Goal: Communication & Community: Answer question/provide support

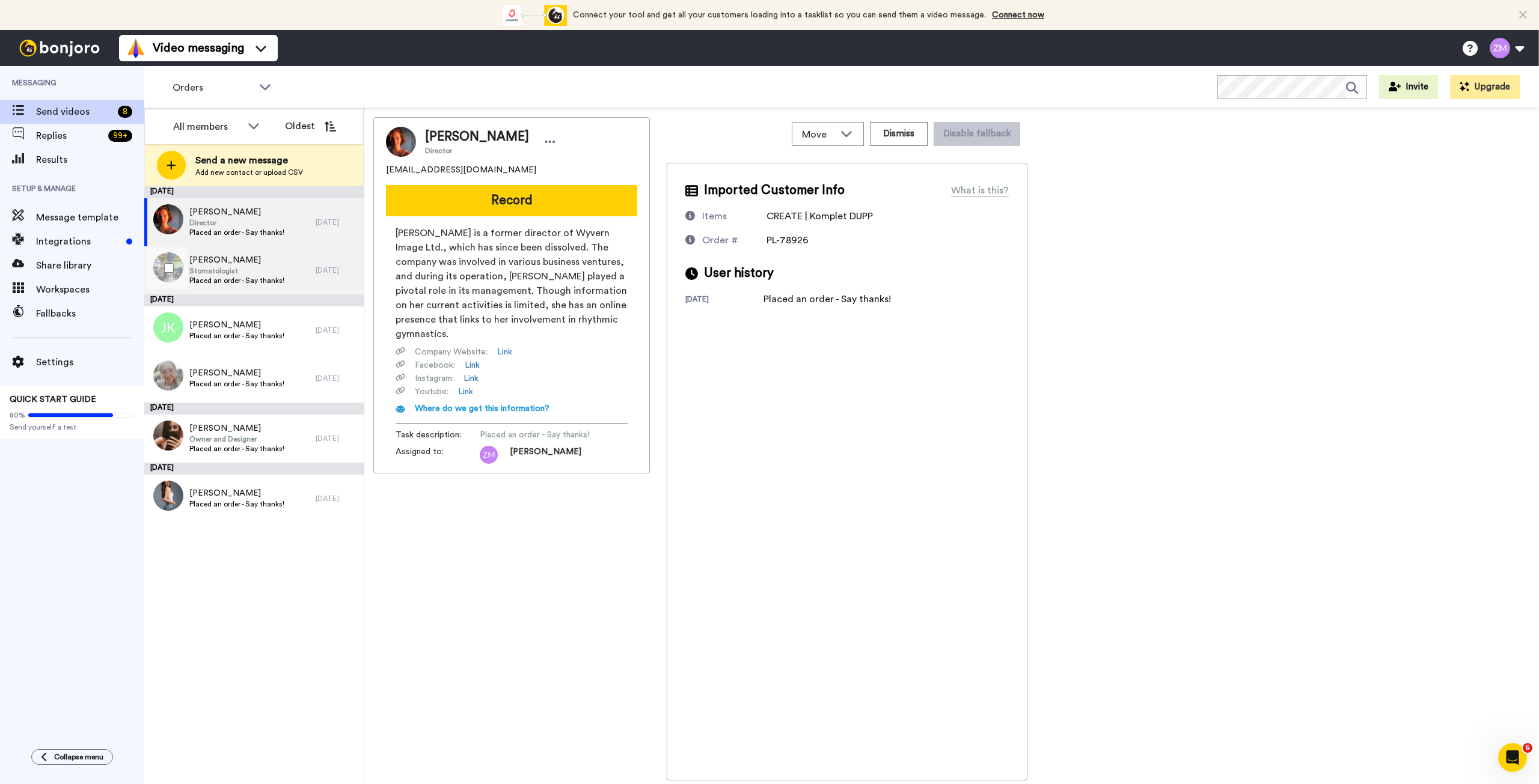
click at [253, 264] on span "[PERSON_NAME]" at bounding box center [236, 260] width 95 height 12
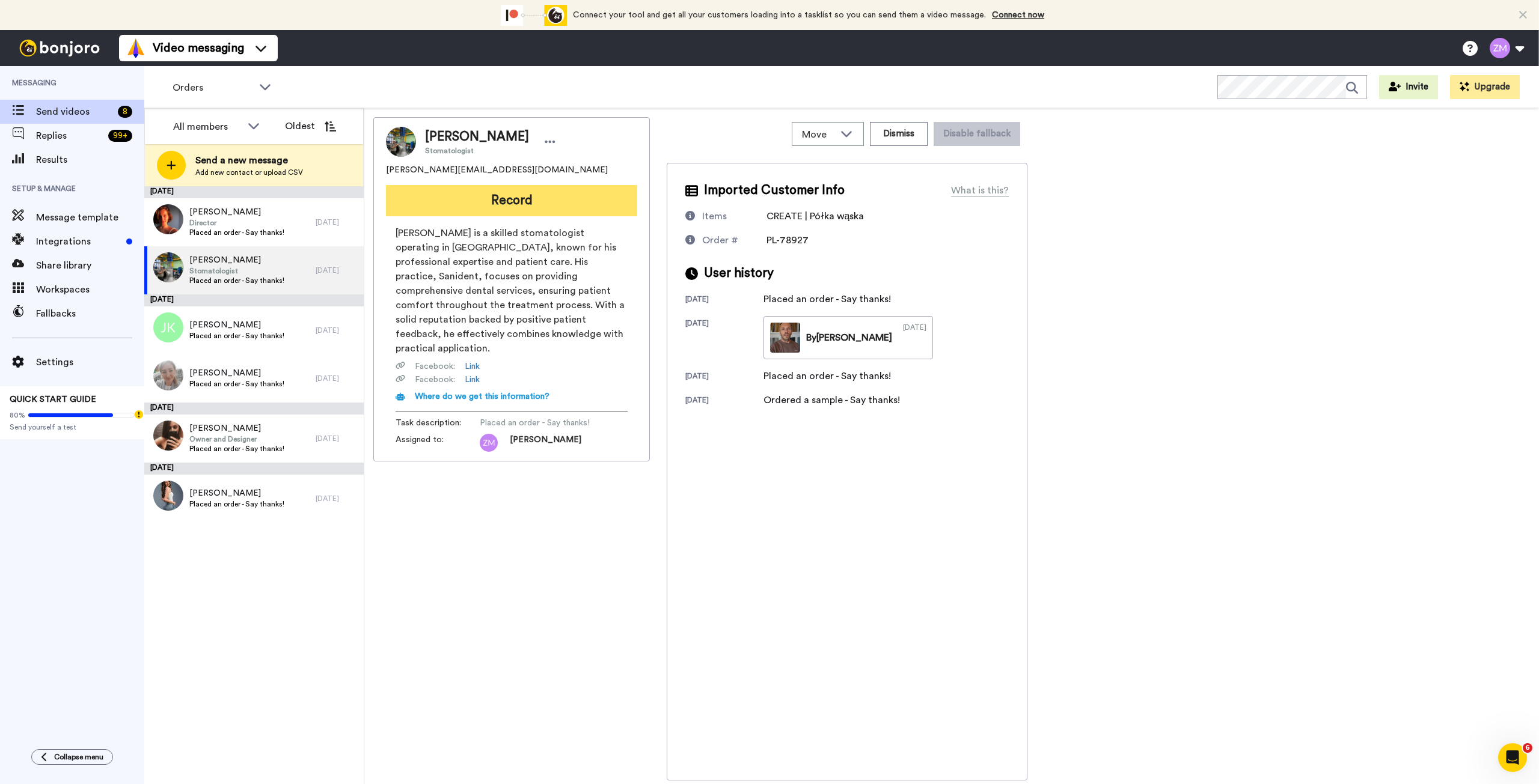
click at [541, 198] on button "Record" at bounding box center [511, 201] width 252 height 32
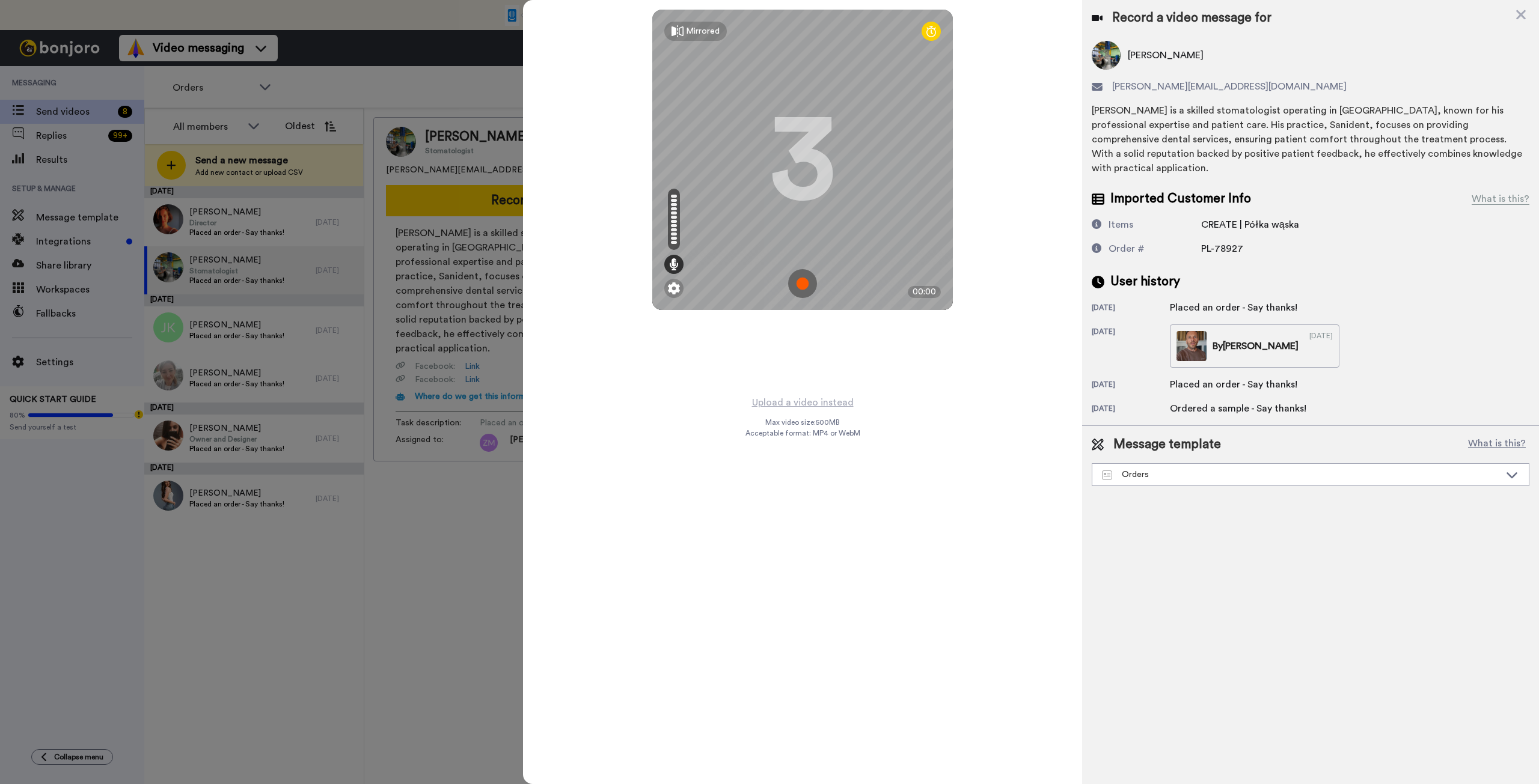
click at [797, 283] on img at bounding box center [803, 284] width 29 height 29
click at [797, 288] on img at bounding box center [803, 284] width 29 height 29
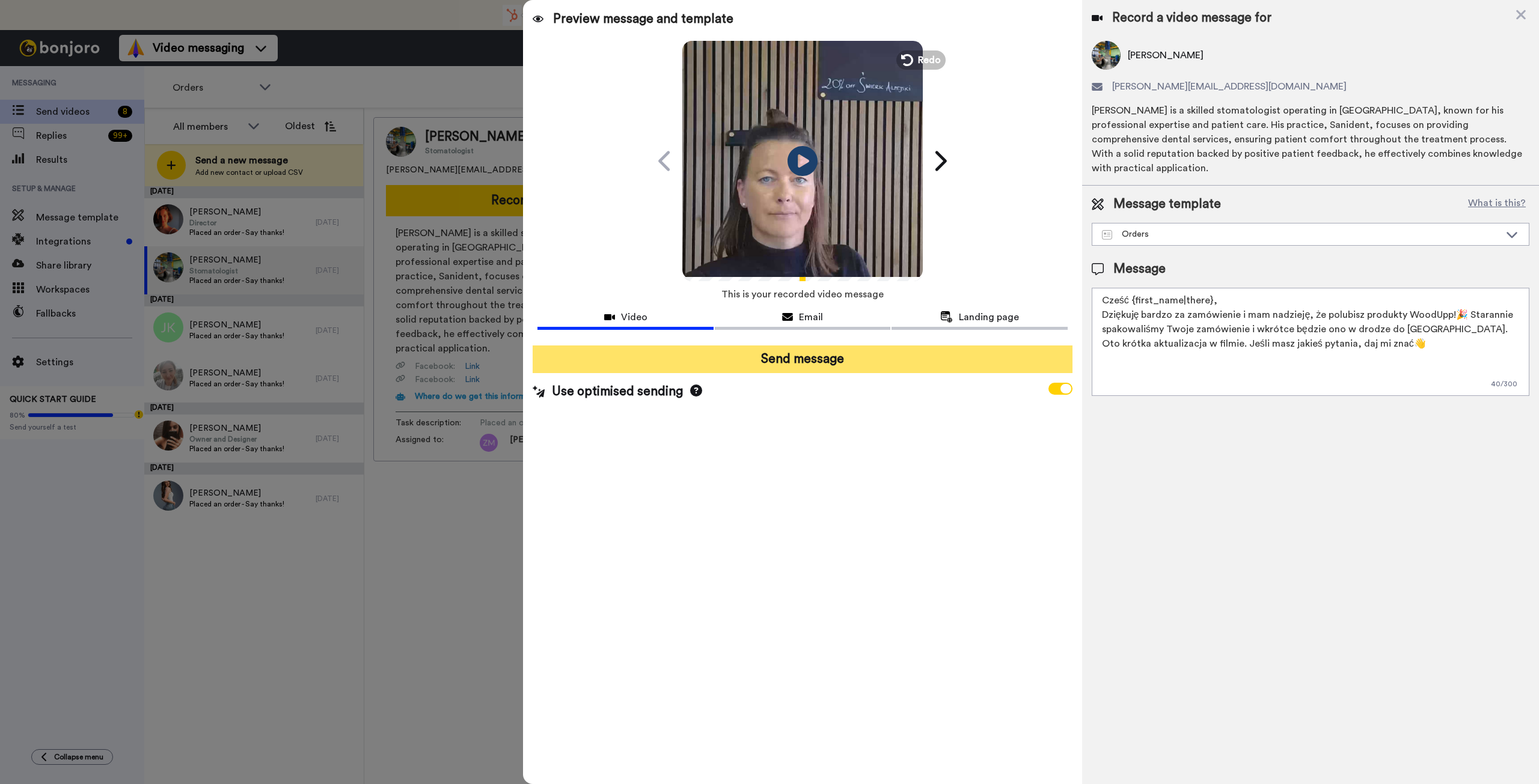
click at [853, 363] on button "Send message" at bounding box center [803, 359] width 539 height 28
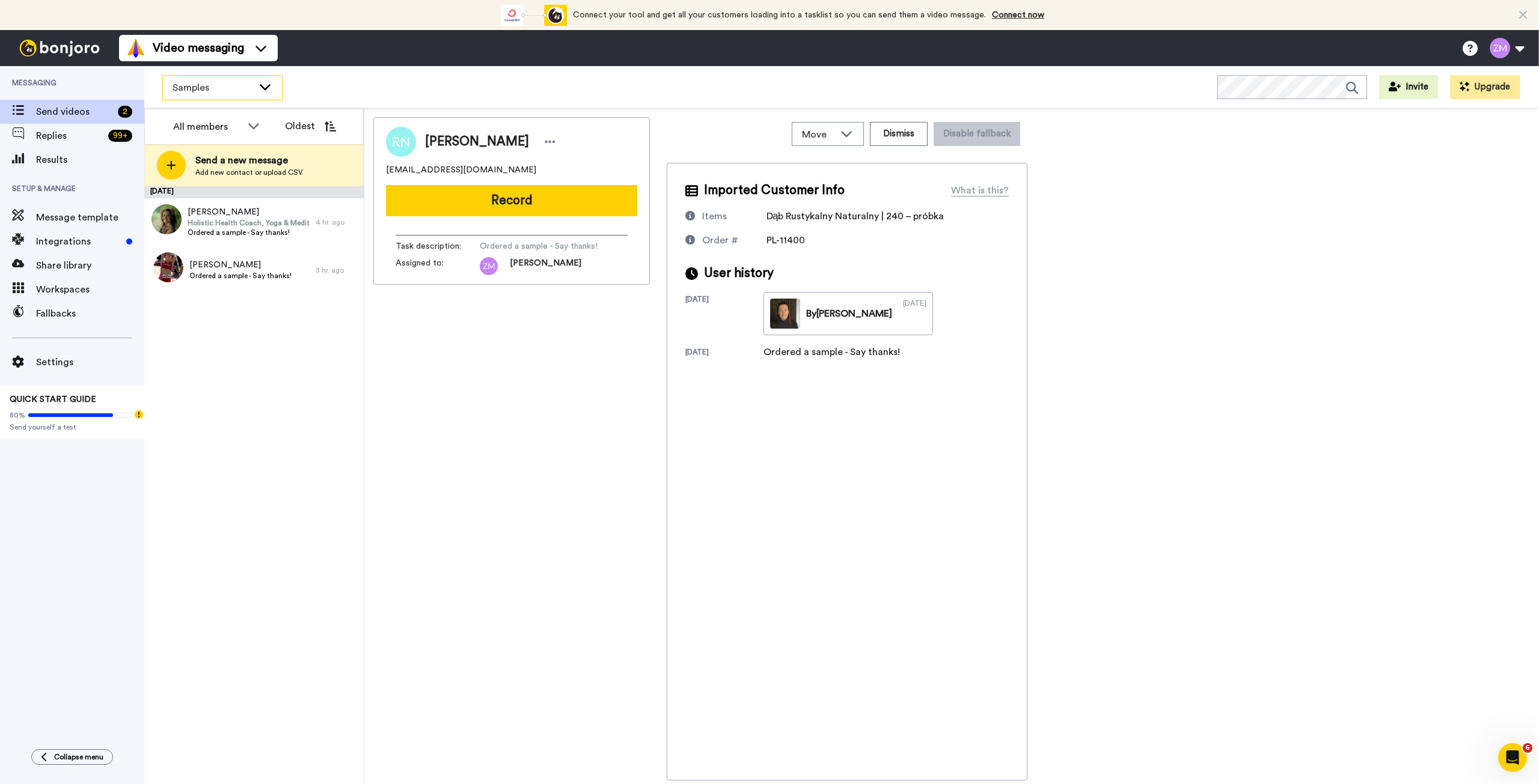
click at [266, 90] on icon at bounding box center [265, 86] width 14 height 12
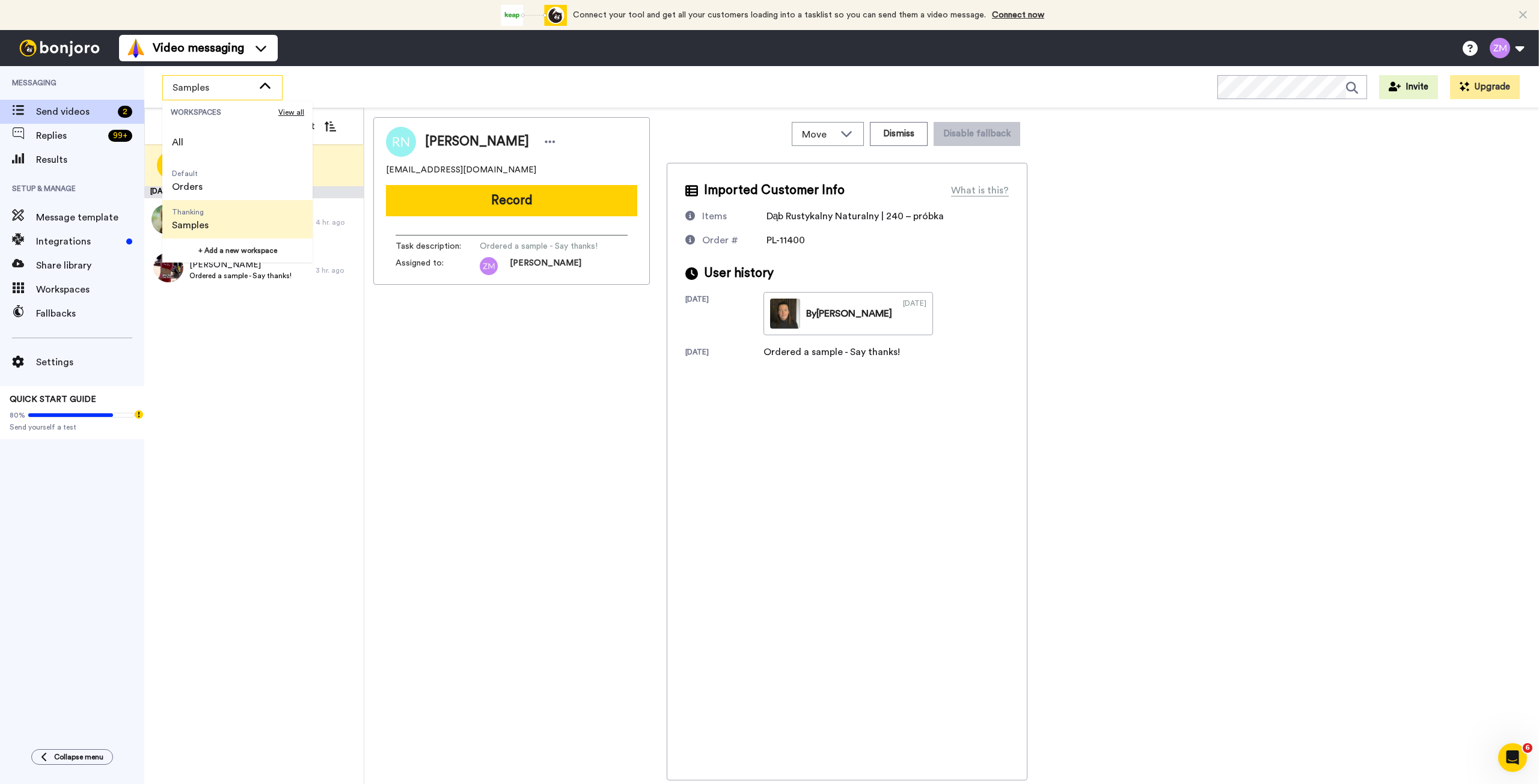
click at [464, 366] on div "Roksana Napieralska roksana.napieralska.prv@gmail.com Record Task description :…" at bounding box center [512, 449] width 277 height 663
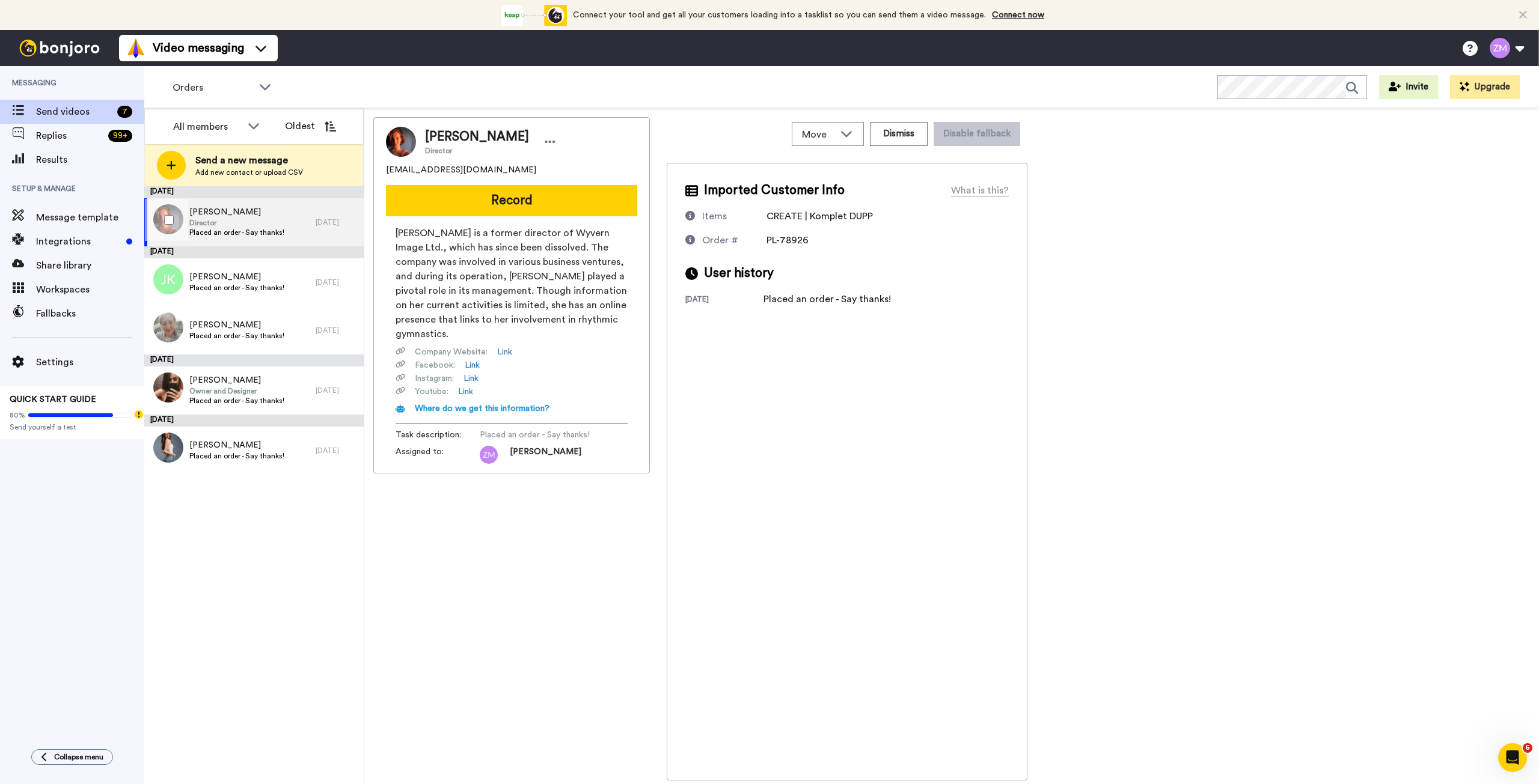
click at [259, 237] on span "Placed an order - Say thanks!" at bounding box center [236, 232] width 95 height 10
click at [508, 206] on button "Record" at bounding box center [511, 201] width 252 height 32
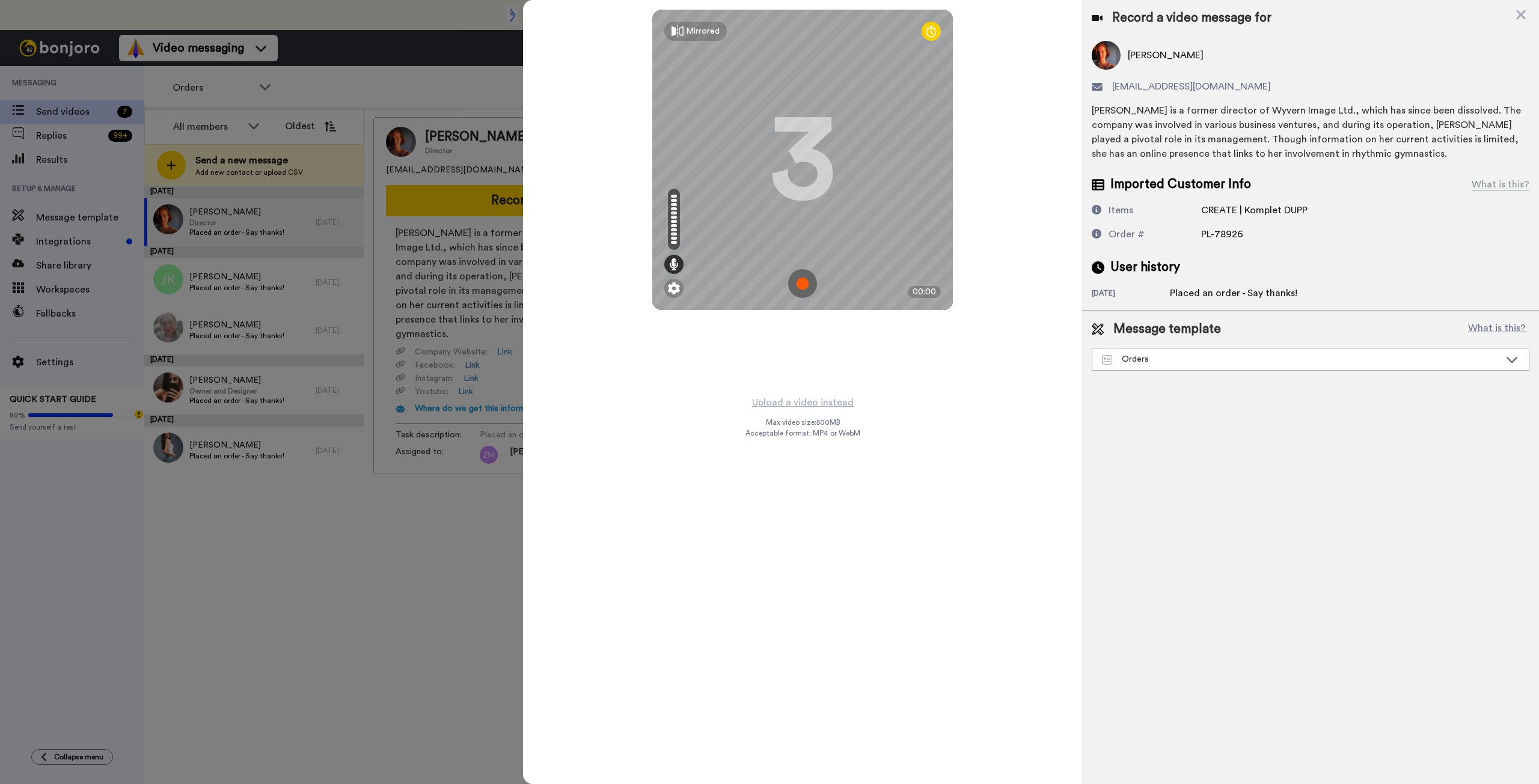
click at [803, 282] on img at bounding box center [803, 284] width 29 height 29
click at [803, 283] on img at bounding box center [803, 284] width 29 height 29
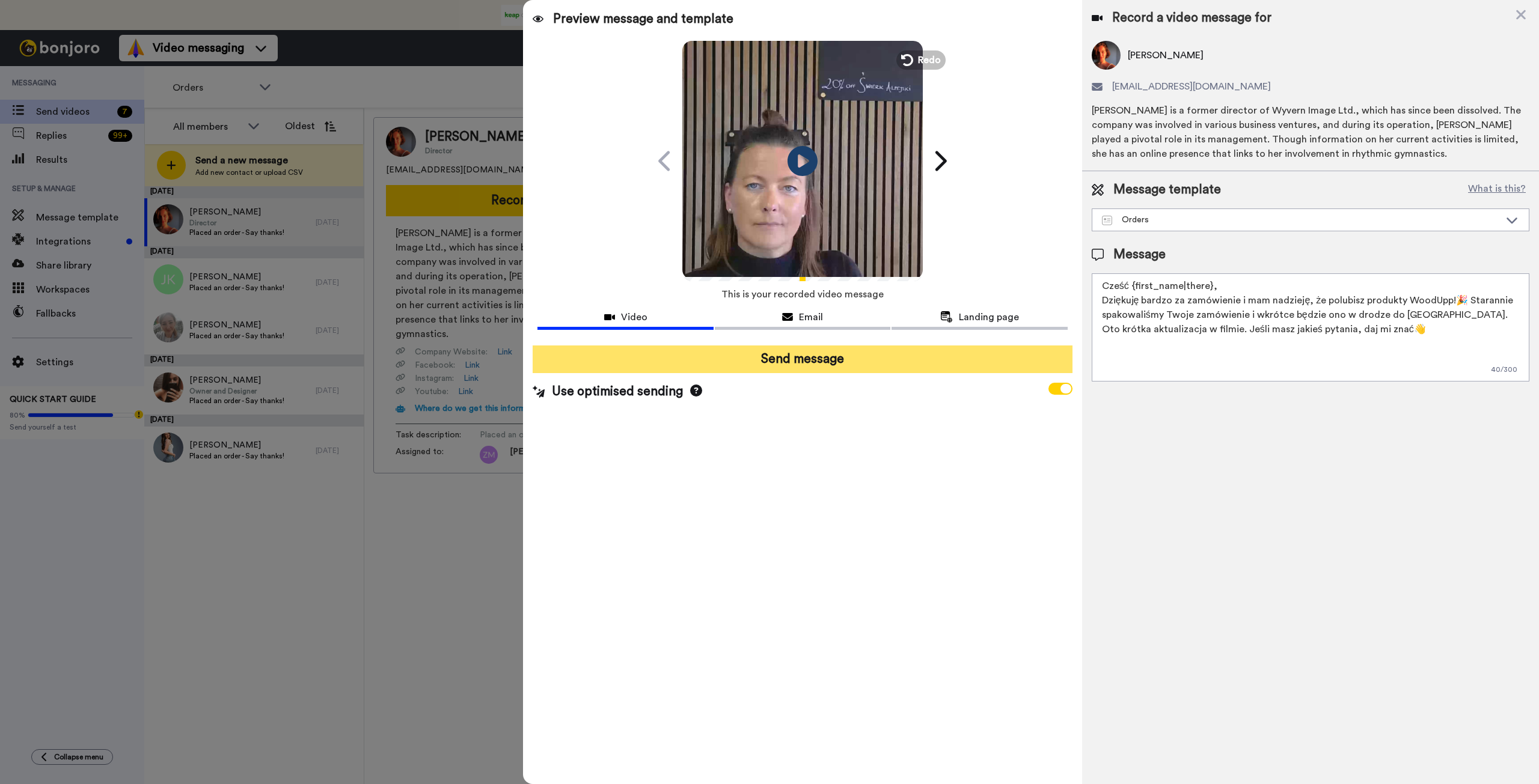
click at [864, 363] on button "Send message" at bounding box center [803, 359] width 539 height 28
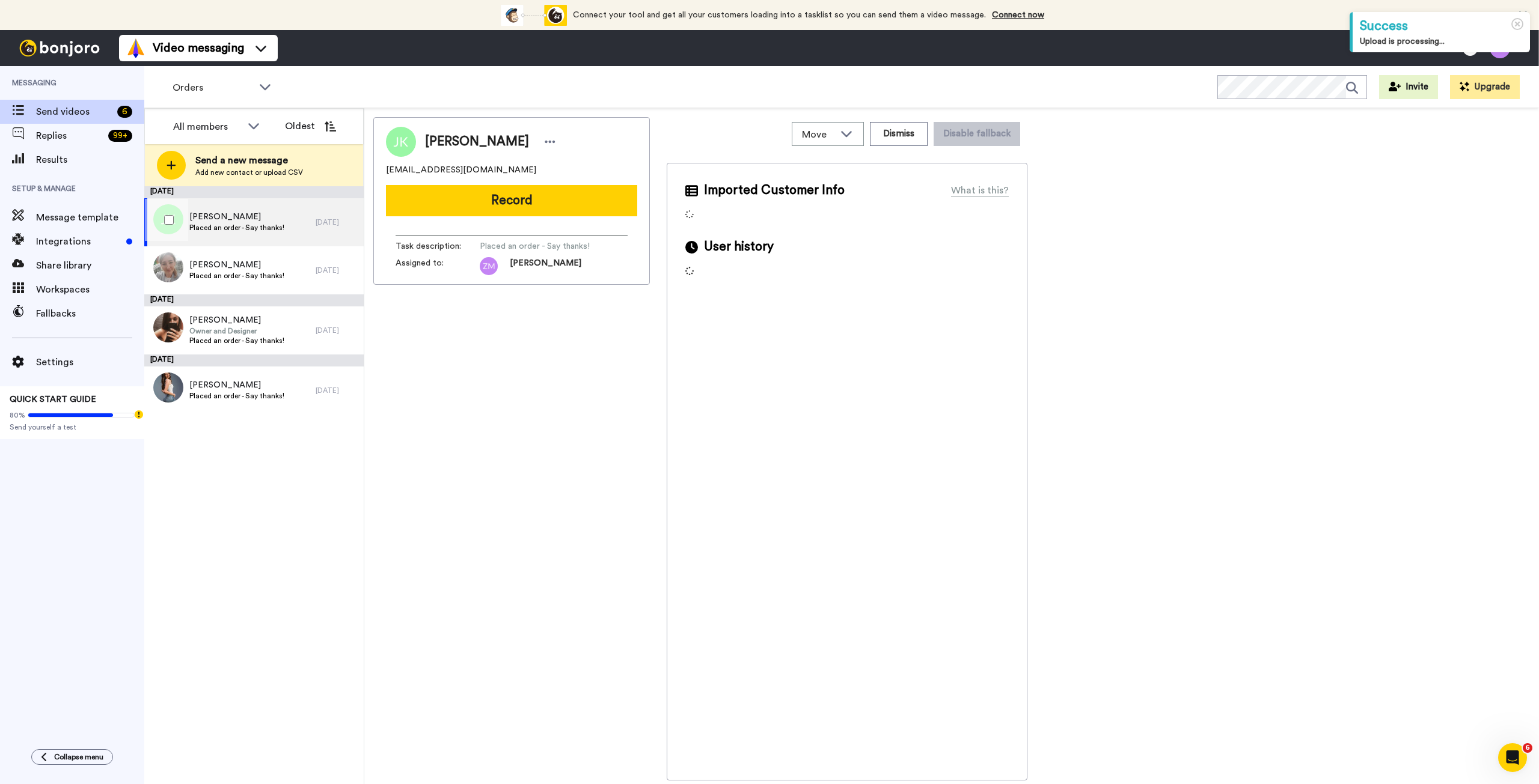
click at [219, 217] on span "[PERSON_NAME]" at bounding box center [236, 216] width 95 height 12
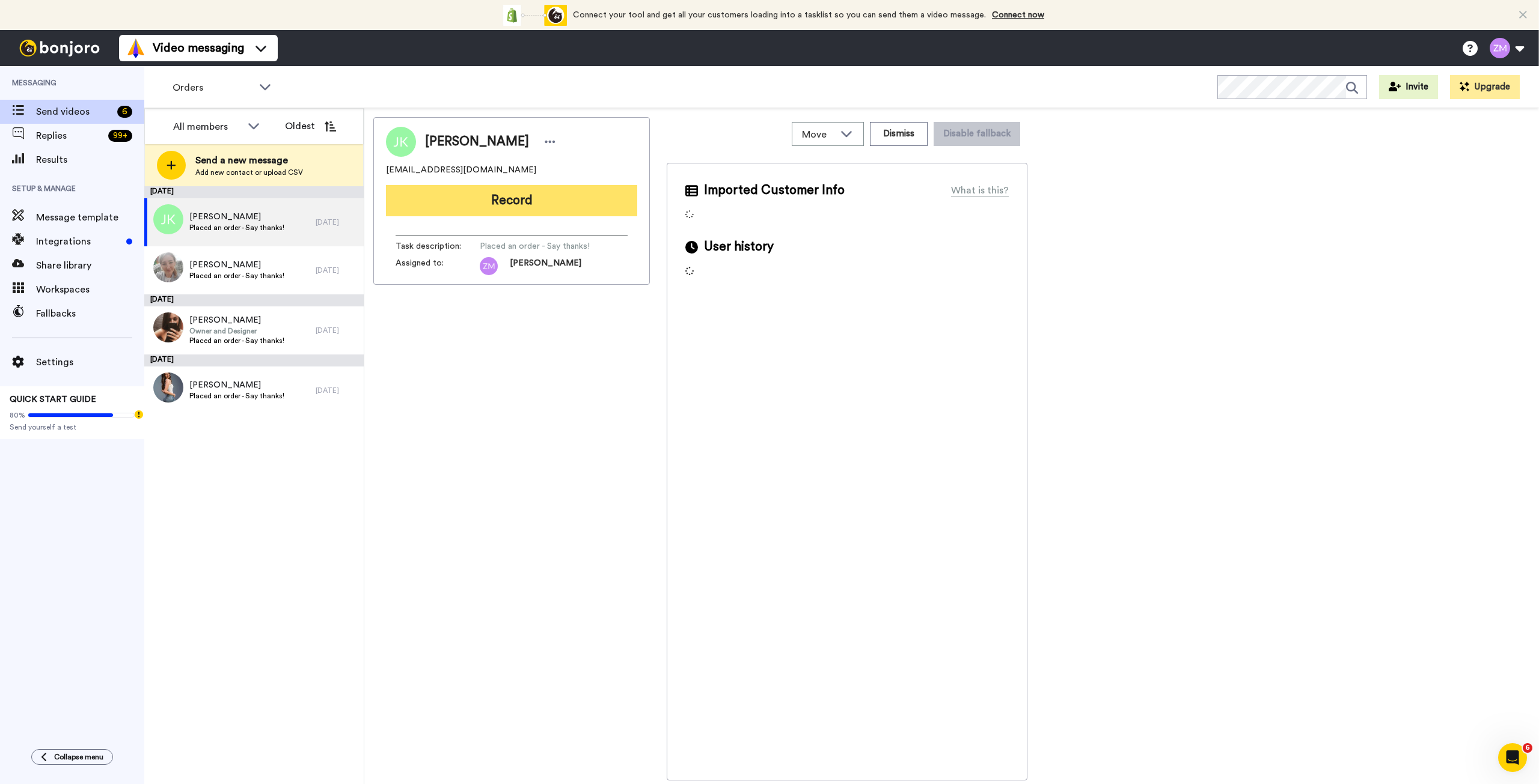
click at [538, 210] on button "Record" at bounding box center [511, 201] width 252 height 32
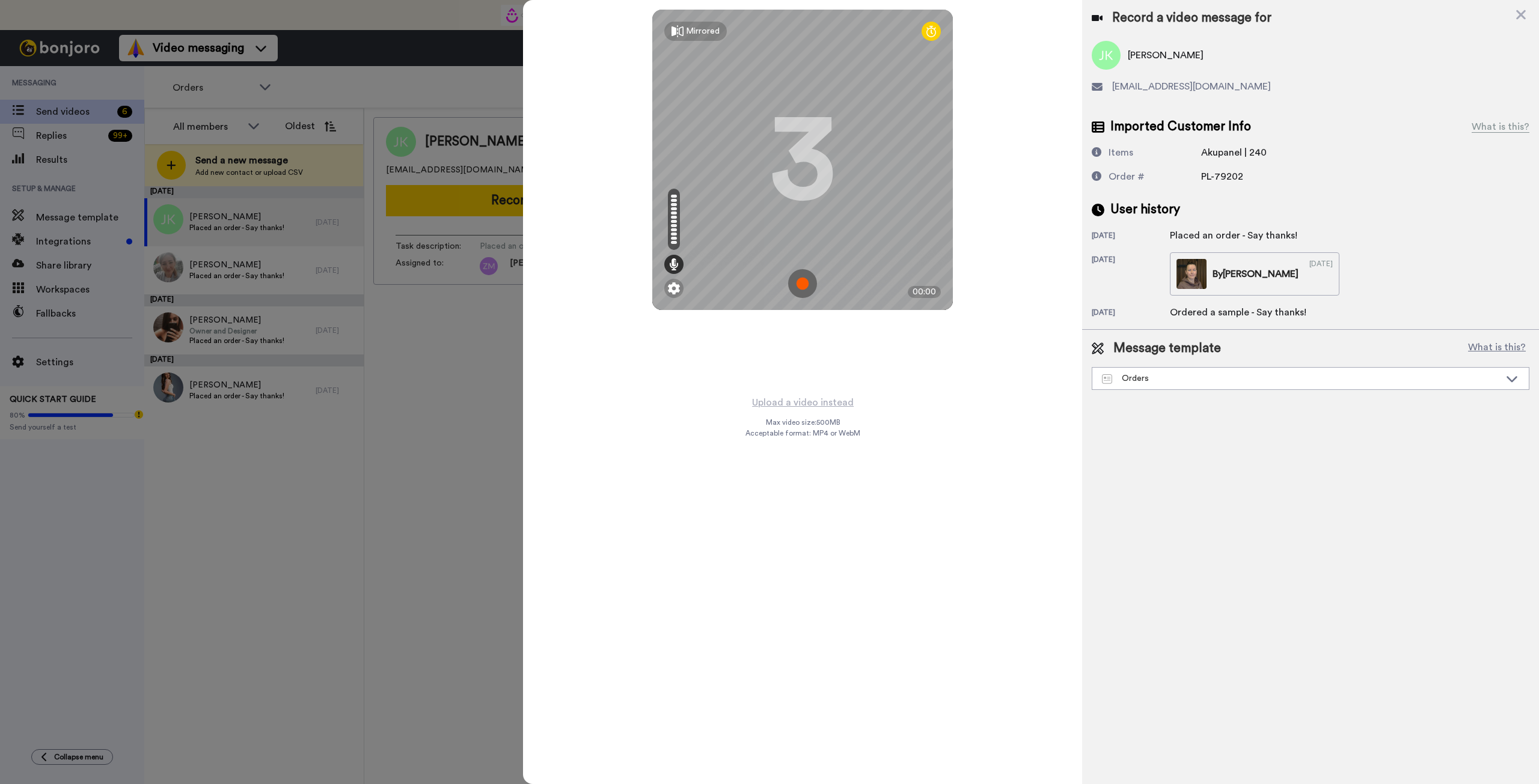
click at [800, 281] on img at bounding box center [803, 284] width 29 height 29
click at [795, 269] on img at bounding box center [803, 284] width 29 height 29
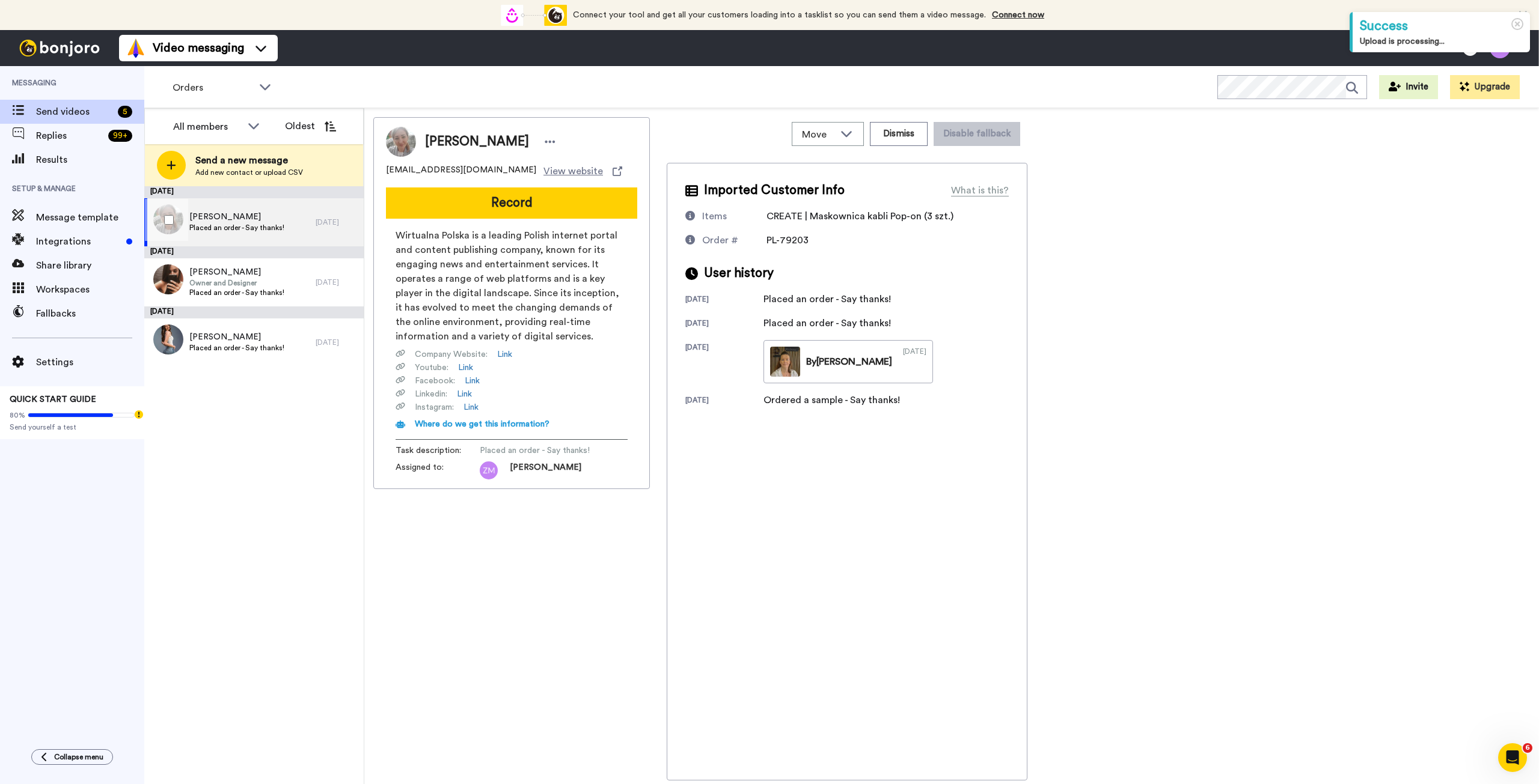
click at [274, 222] on span "Placed an order - Say thanks!" at bounding box center [236, 227] width 95 height 10
click at [485, 202] on button "Record" at bounding box center [511, 203] width 252 height 32
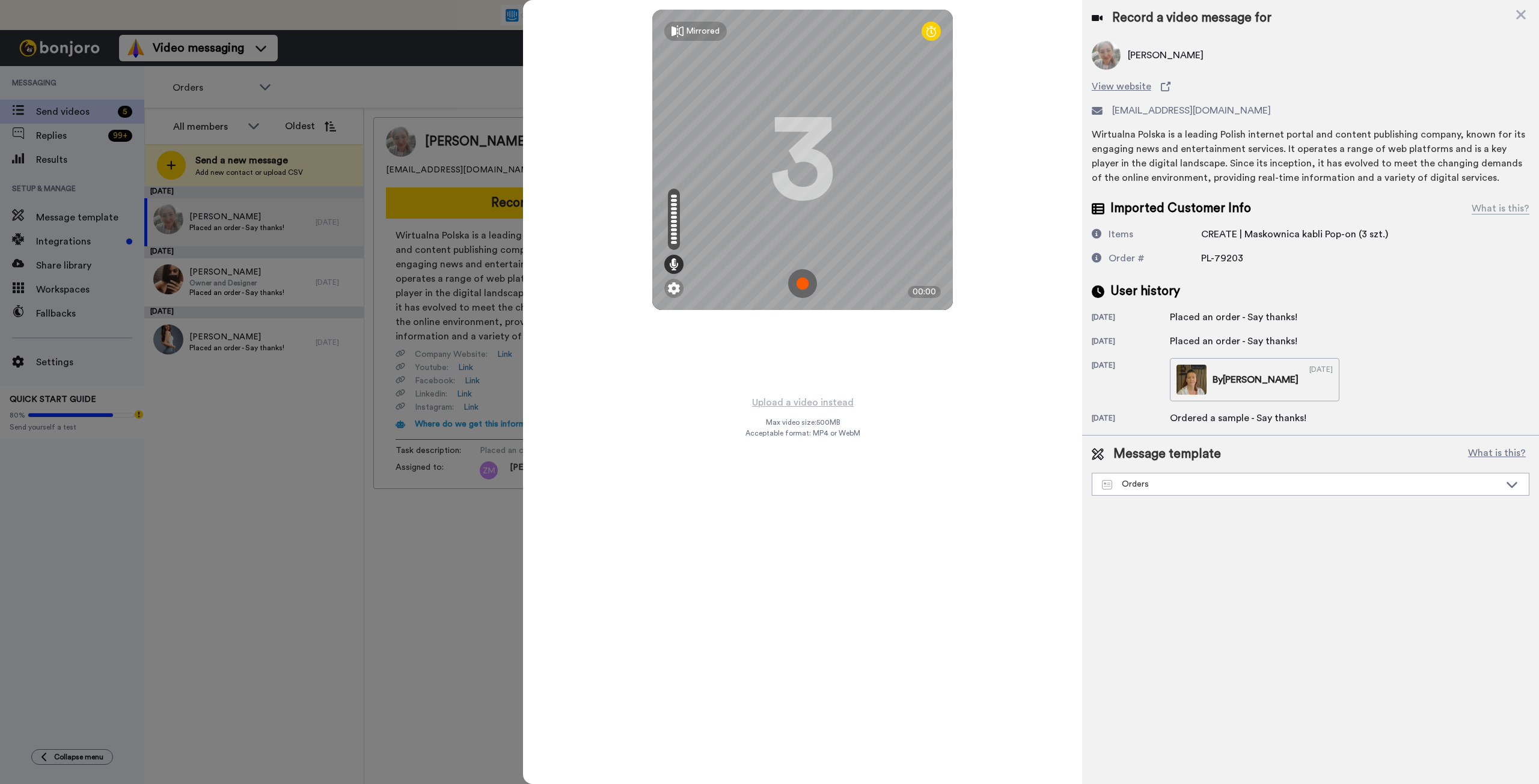
click at [801, 284] on img at bounding box center [803, 284] width 29 height 29
click at [789, 286] on img at bounding box center [803, 284] width 29 height 29
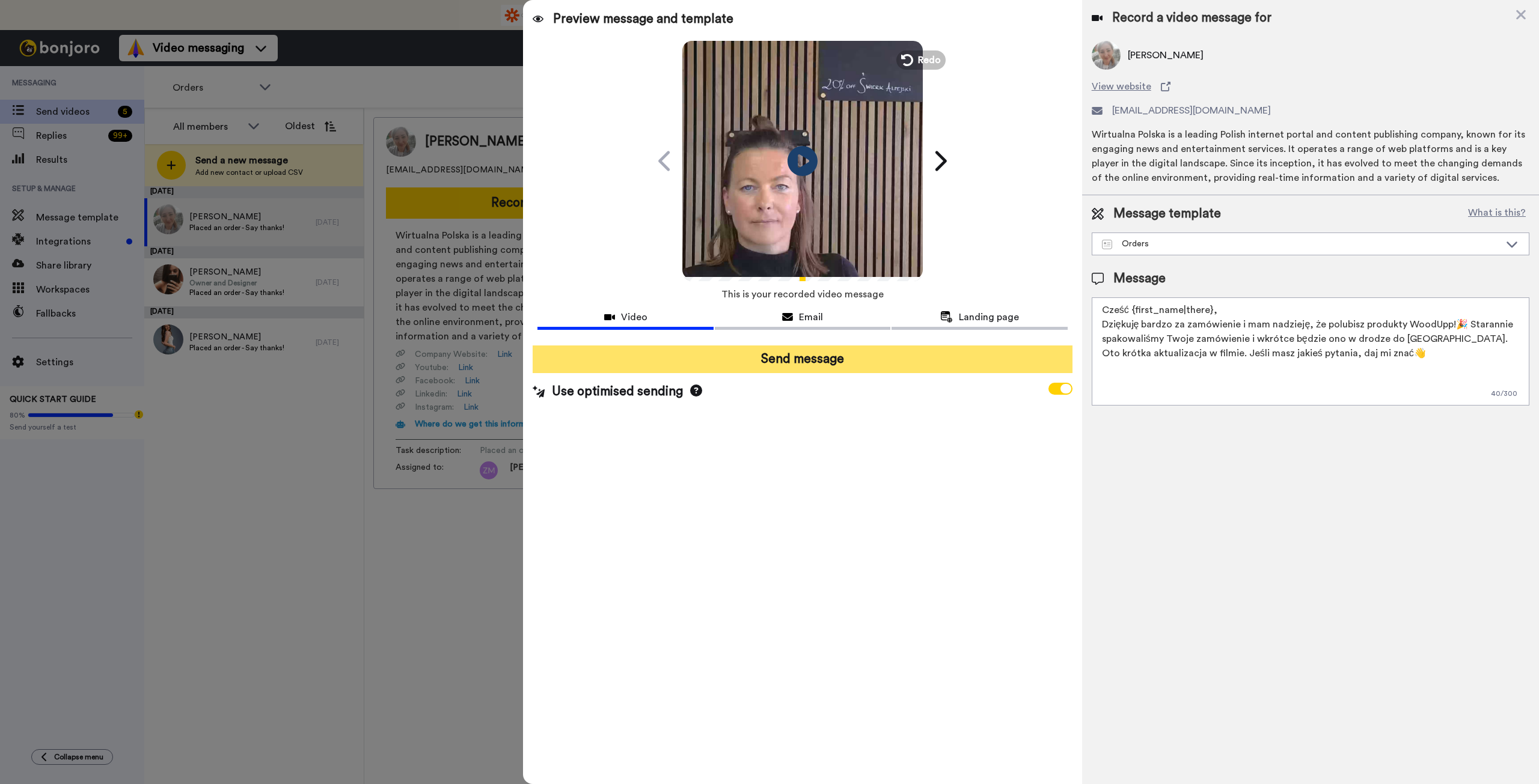
click at [841, 357] on button "Send message" at bounding box center [803, 359] width 539 height 28
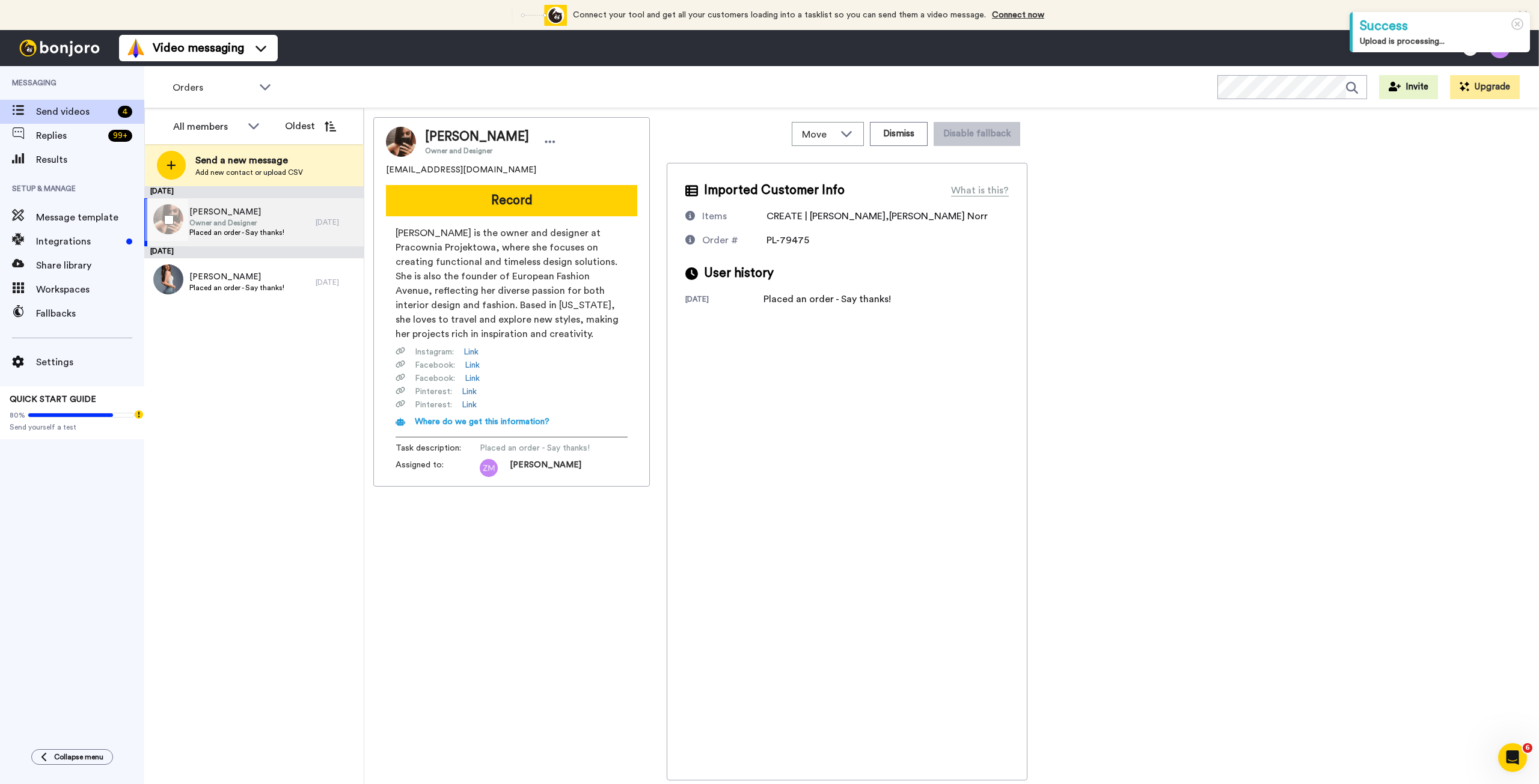
click at [284, 217] on div "Karolina Płóciennik Owner and Designer Placed an order - Say thanks!" at bounding box center [229, 222] width 171 height 48
click at [480, 195] on button "Record" at bounding box center [511, 201] width 252 height 32
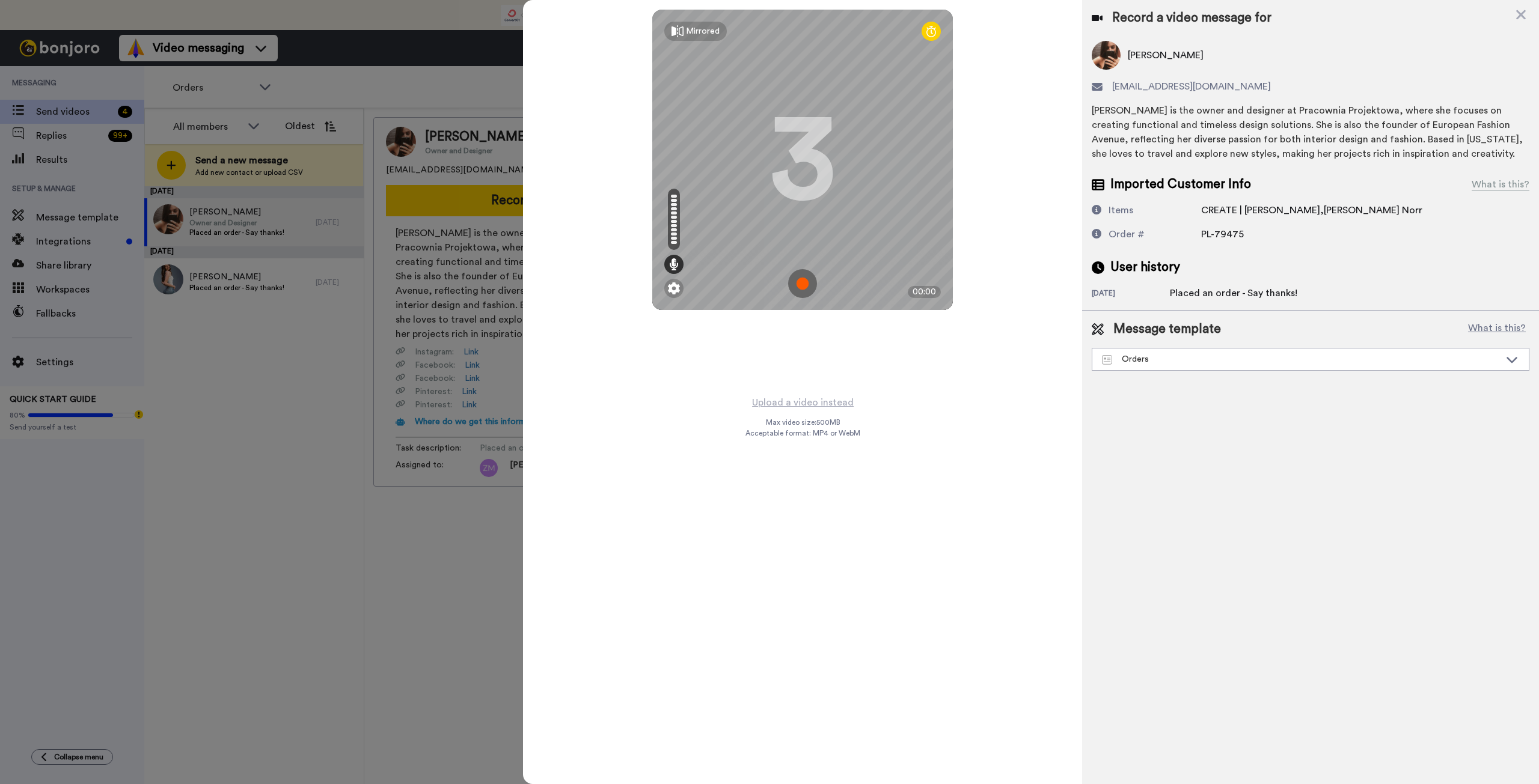
click at [804, 280] on img at bounding box center [803, 284] width 29 height 29
click at [802, 282] on img at bounding box center [803, 284] width 29 height 29
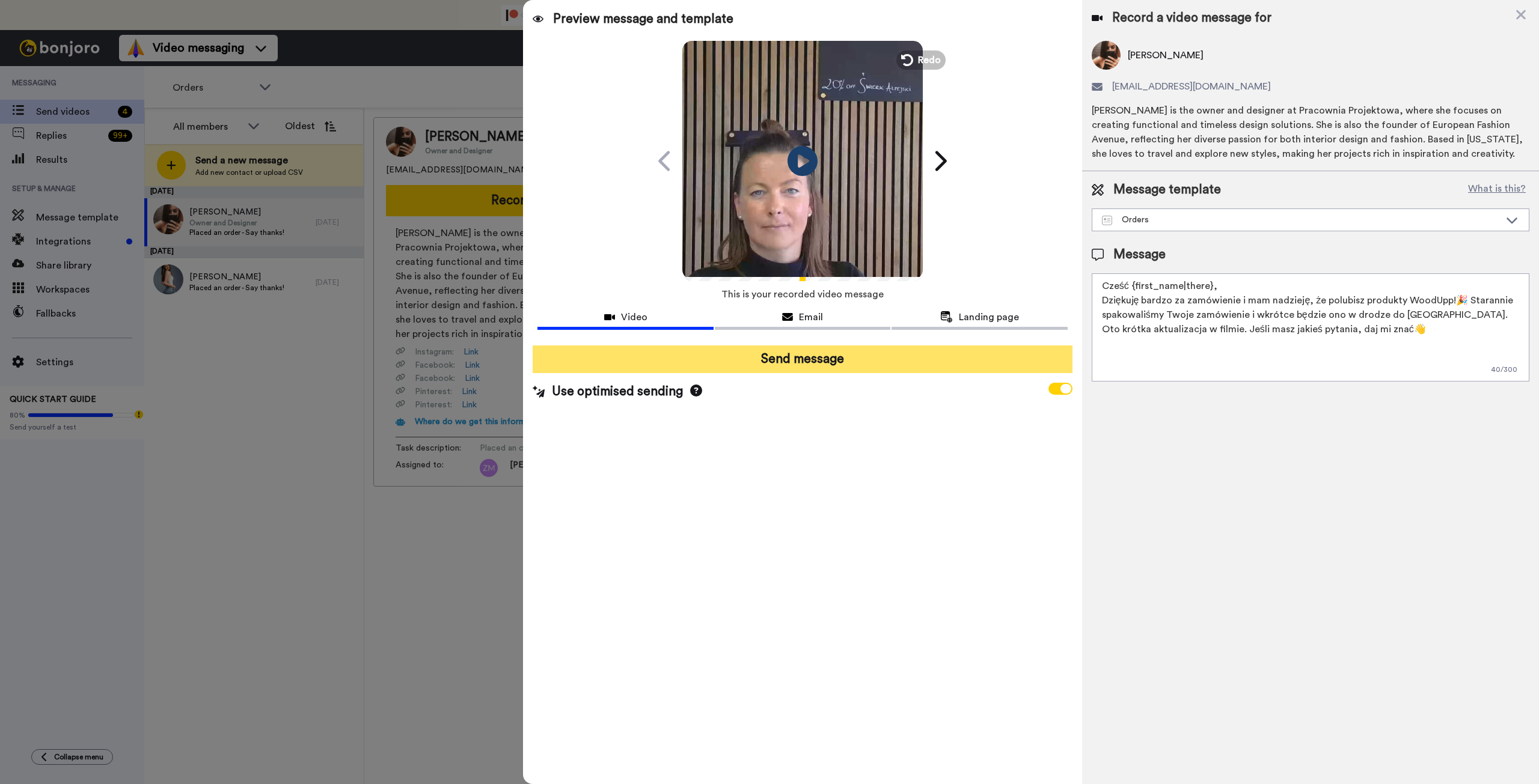
click at [862, 361] on button "Send message" at bounding box center [803, 359] width 539 height 28
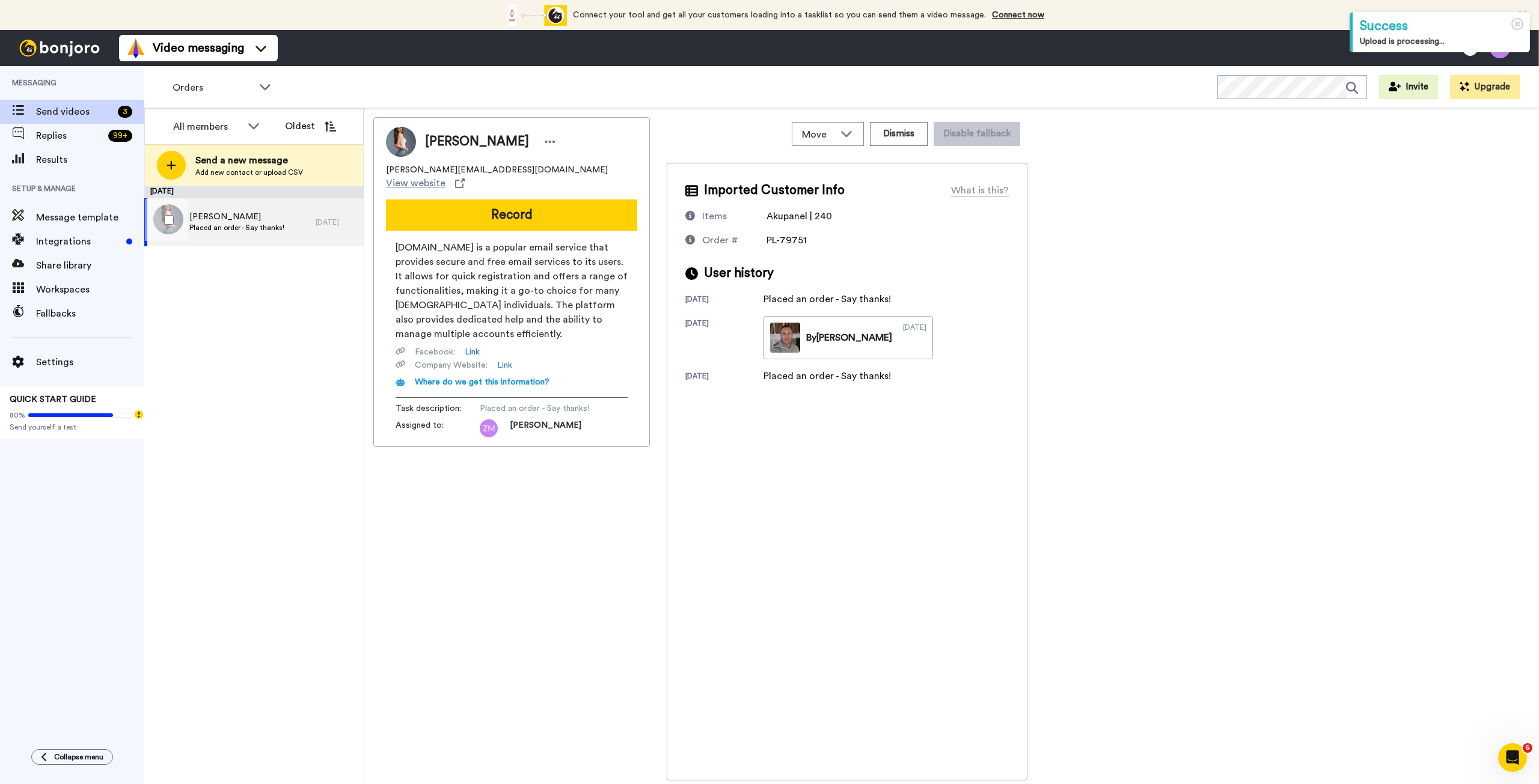
click at [257, 227] on span "Placed an order - Say thanks!" at bounding box center [236, 227] width 95 height 10
click at [540, 205] on button "Record" at bounding box center [511, 215] width 252 height 32
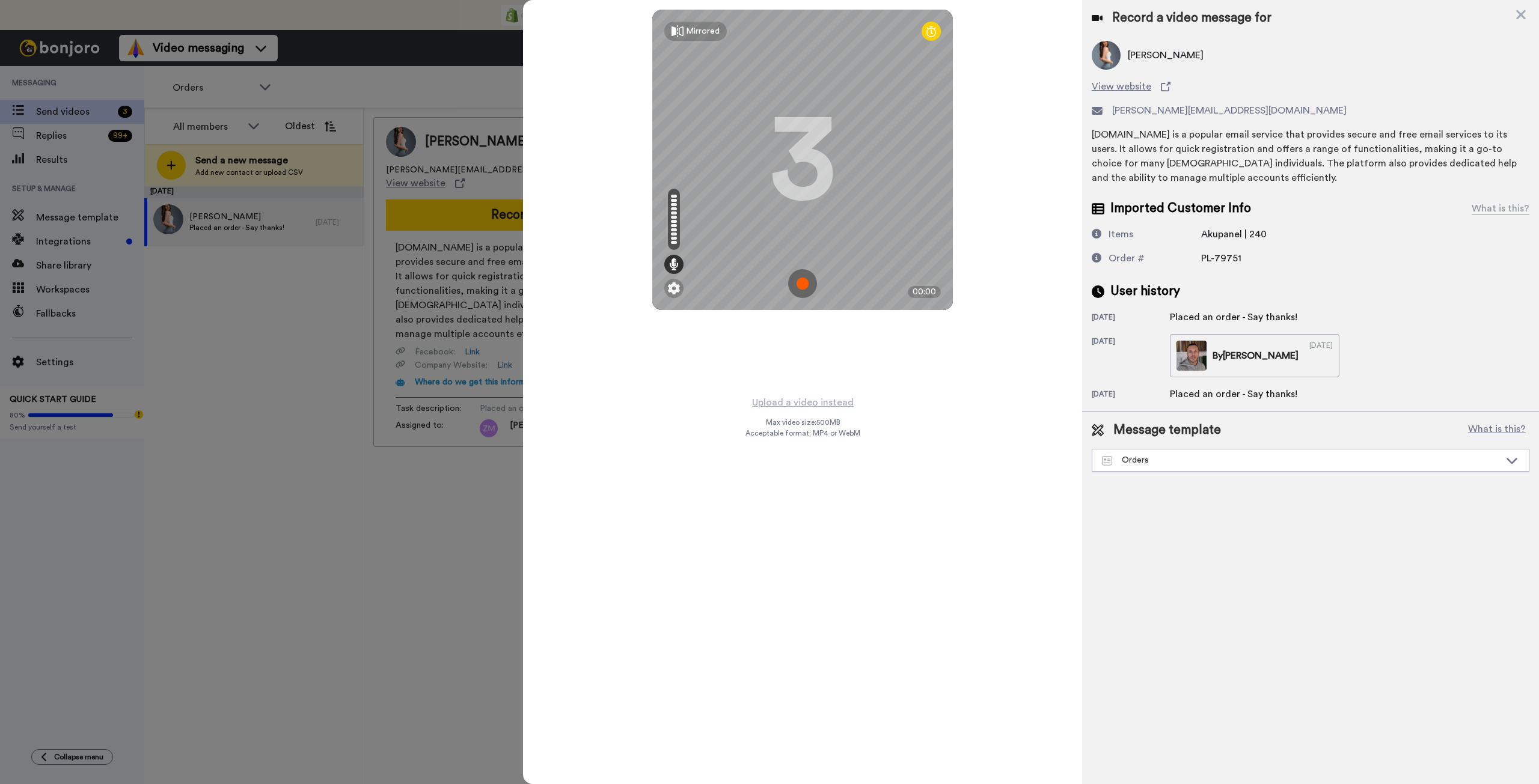
click at [803, 282] on img at bounding box center [803, 284] width 29 height 29
click at [803, 283] on img at bounding box center [803, 284] width 29 height 29
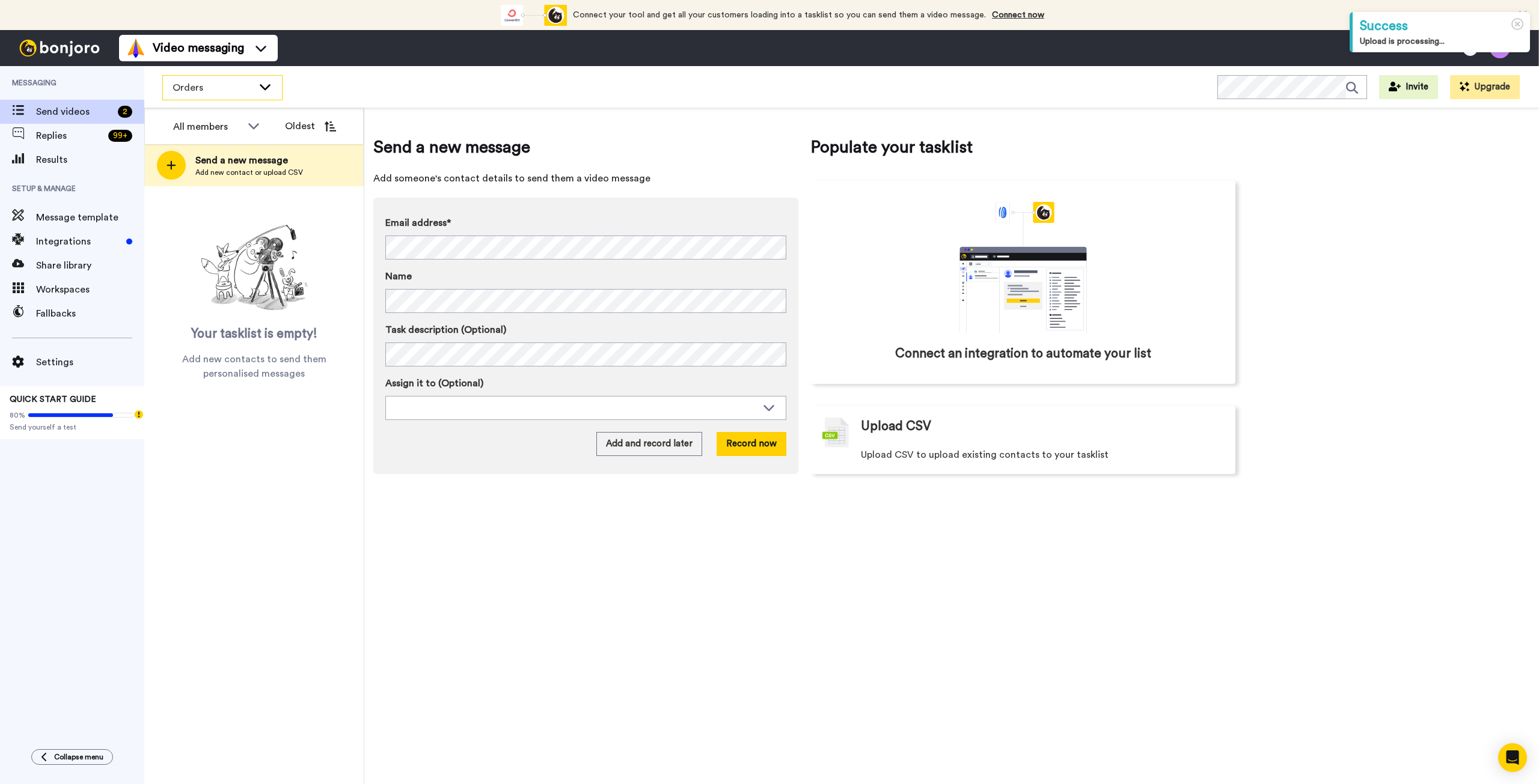
click at [273, 94] on div "Orders" at bounding box center [223, 88] width 119 height 24
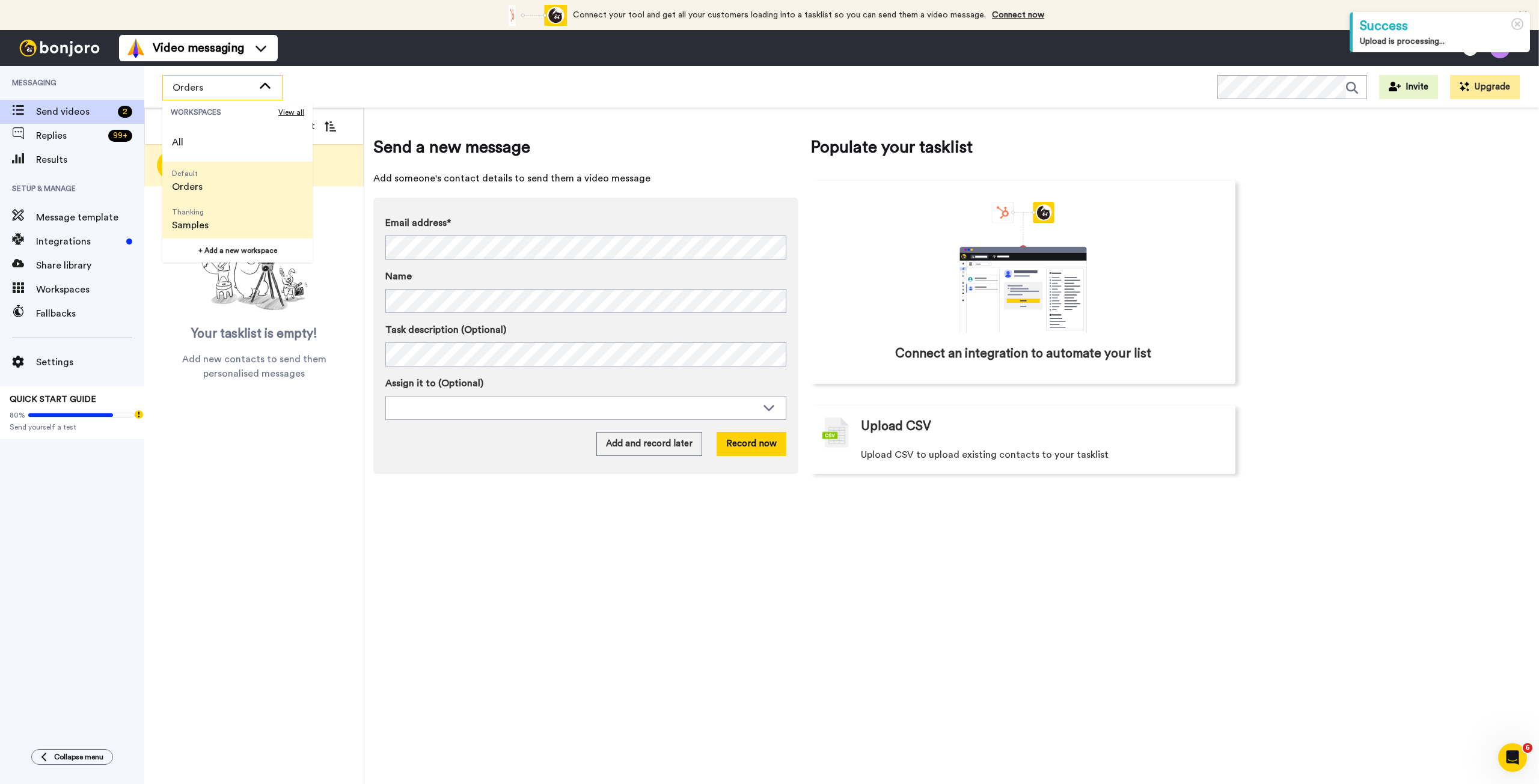
click at [210, 219] on span "Thanking Samples" at bounding box center [190, 219] width 56 height 39
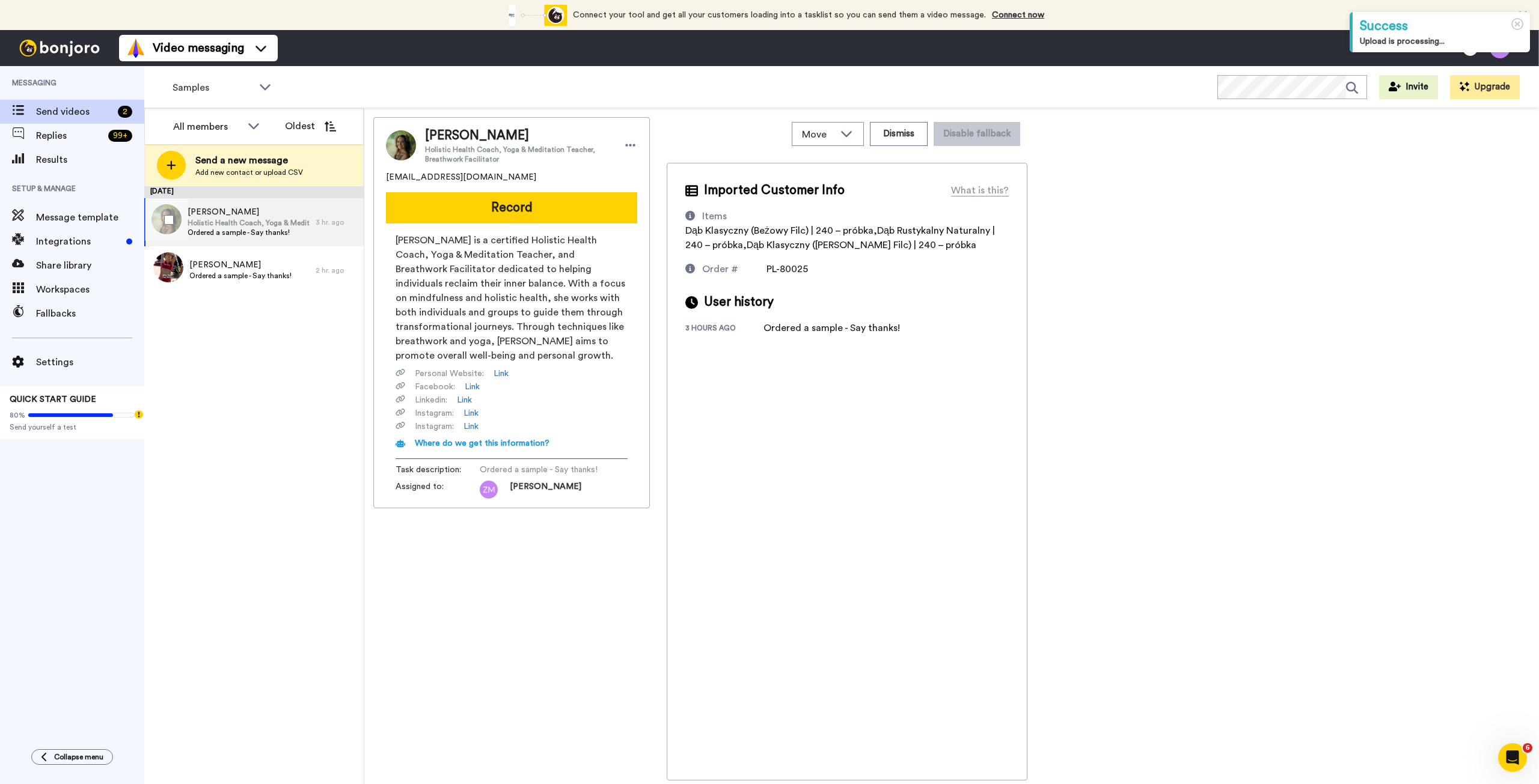
click at [261, 213] on span "[PERSON_NAME]" at bounding box center [248, 212] width 122 height 12
